Goal: Information Seeking & Learning: Learn about a topic

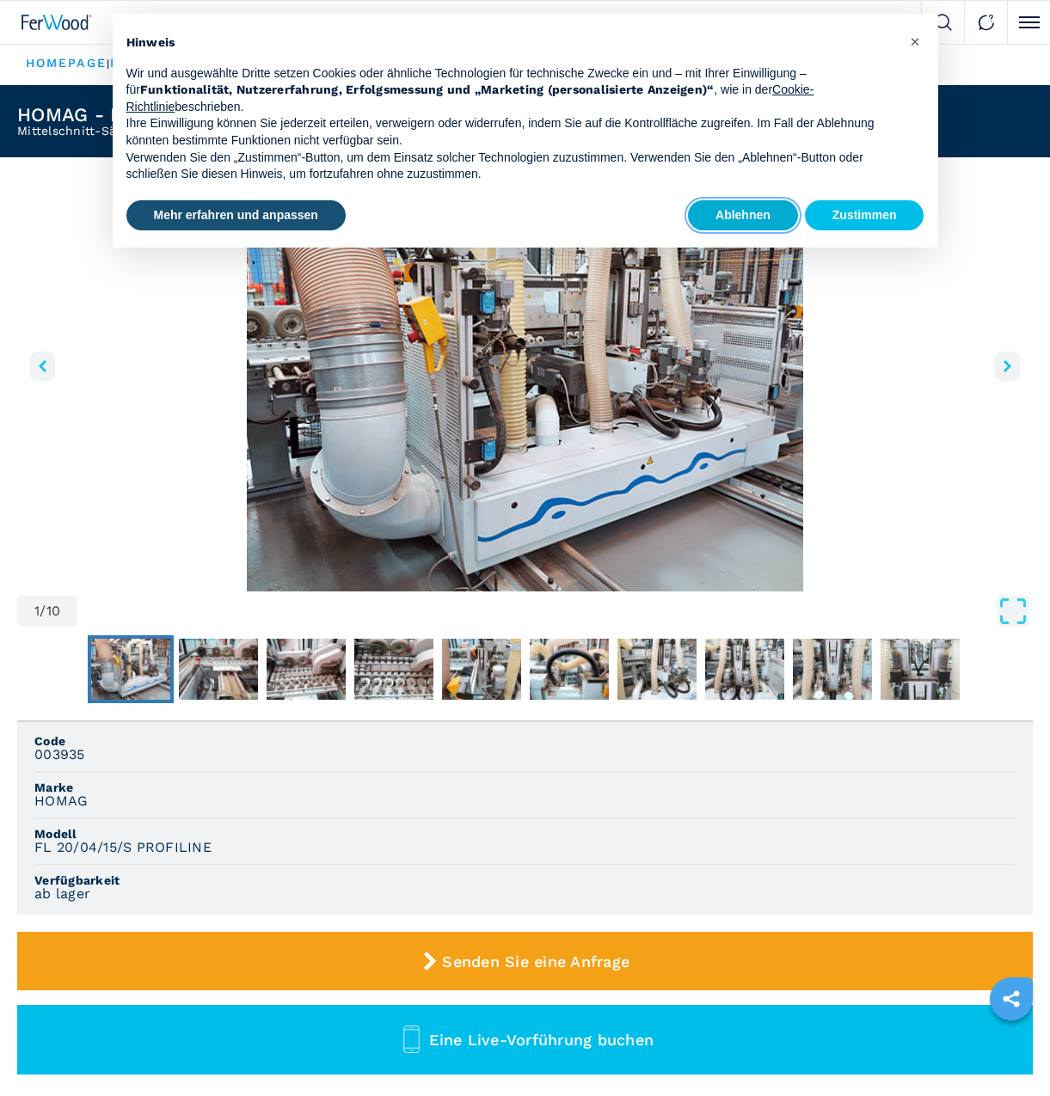
click at [771, 216] on button "Ablehnen" at bounding box center [743, 215] width 110 height 31
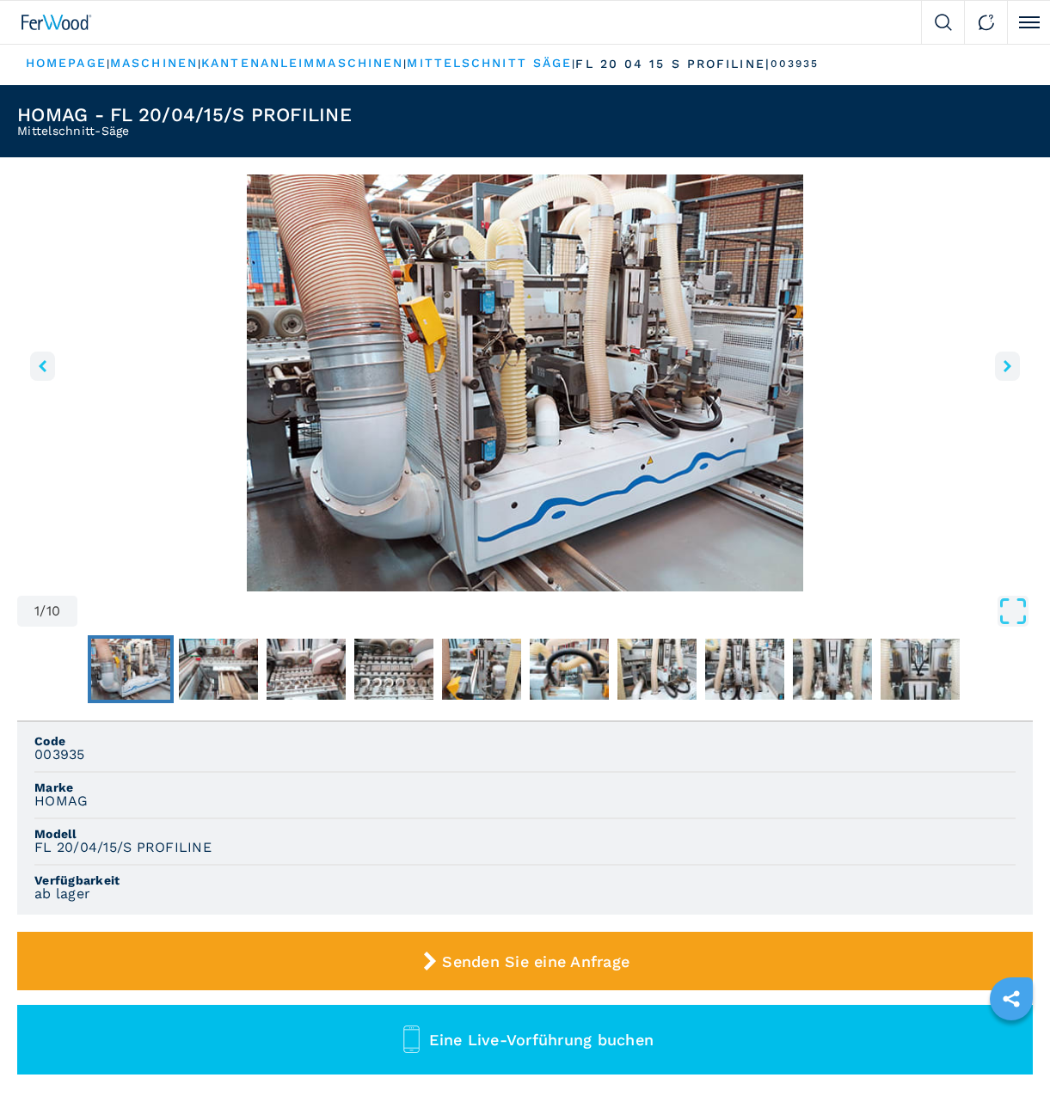
click at [531, 728] on li "Code 003935" at bounding box center [524, 750] width 981 height 46
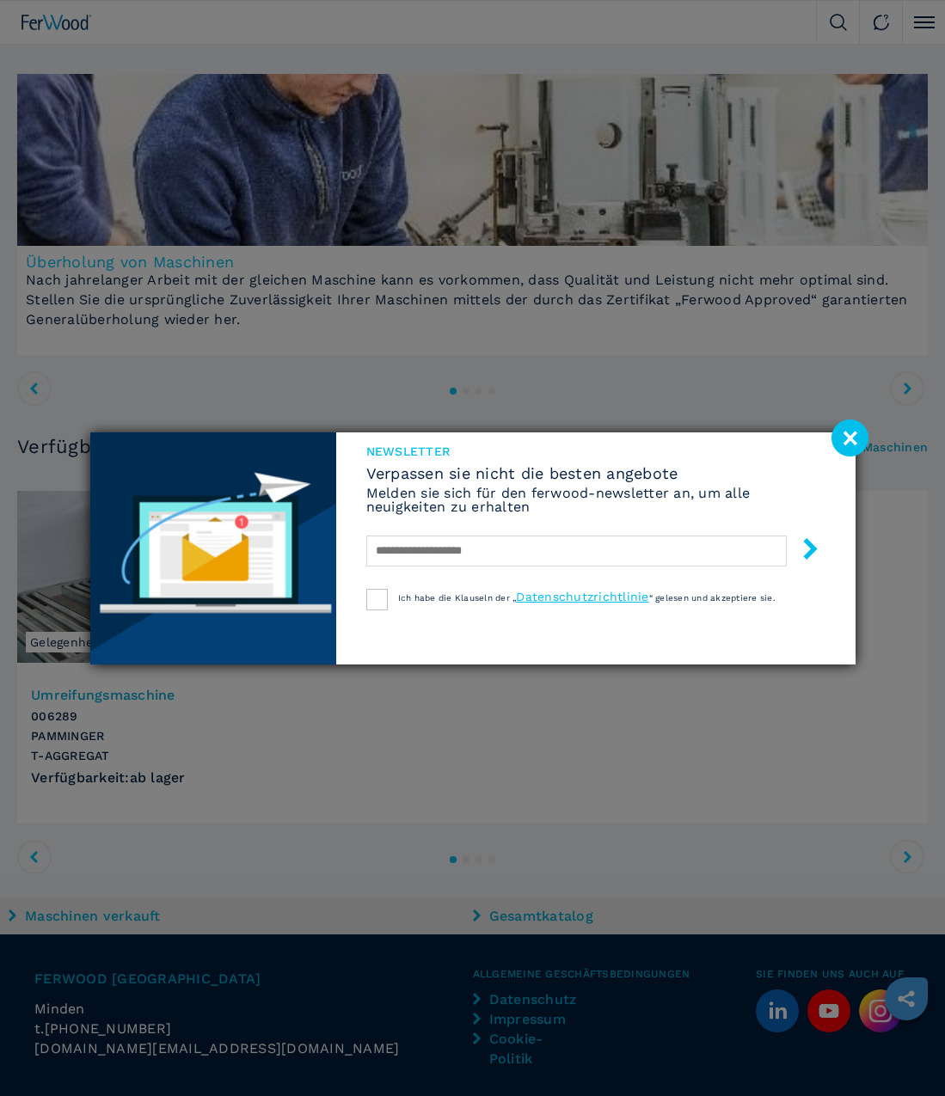
scroll to position [1986, 0]
